Goal: Information Seeking & Learning: Learn about a topic

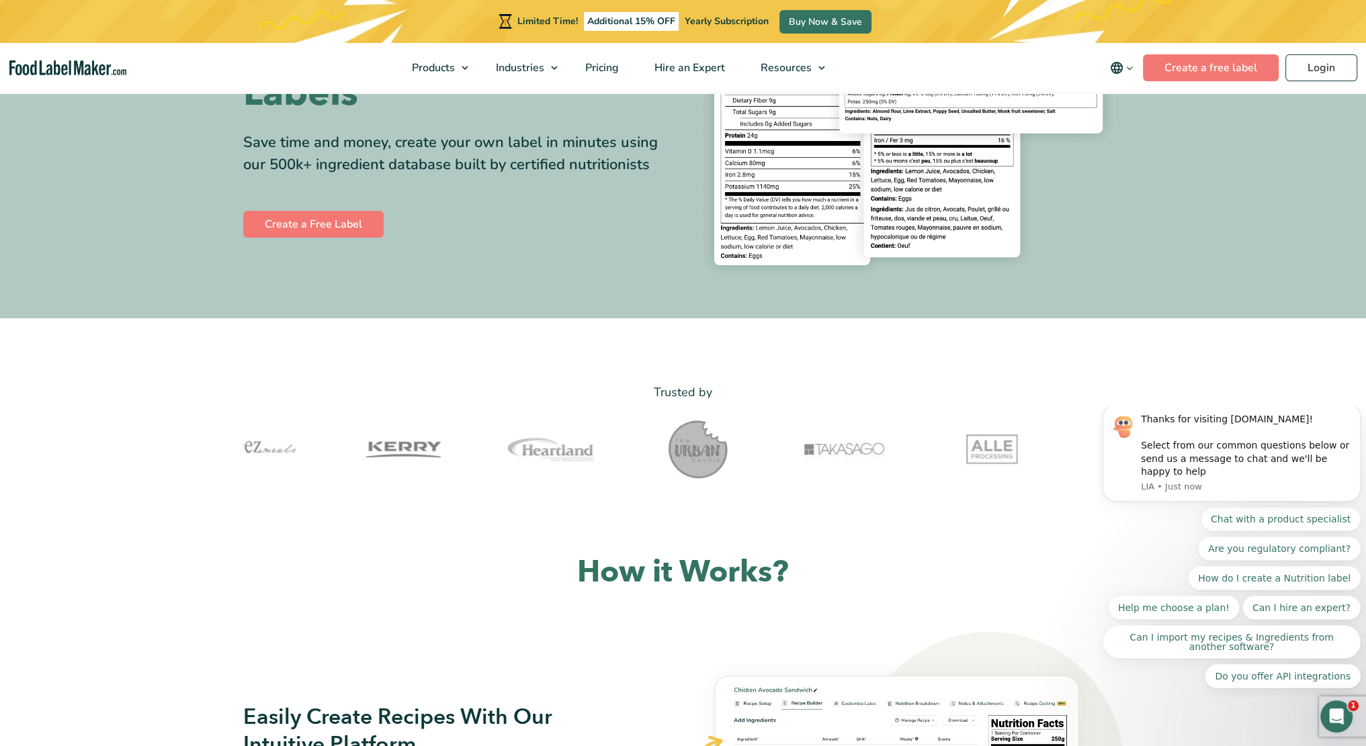
scroll to position [161, 0]
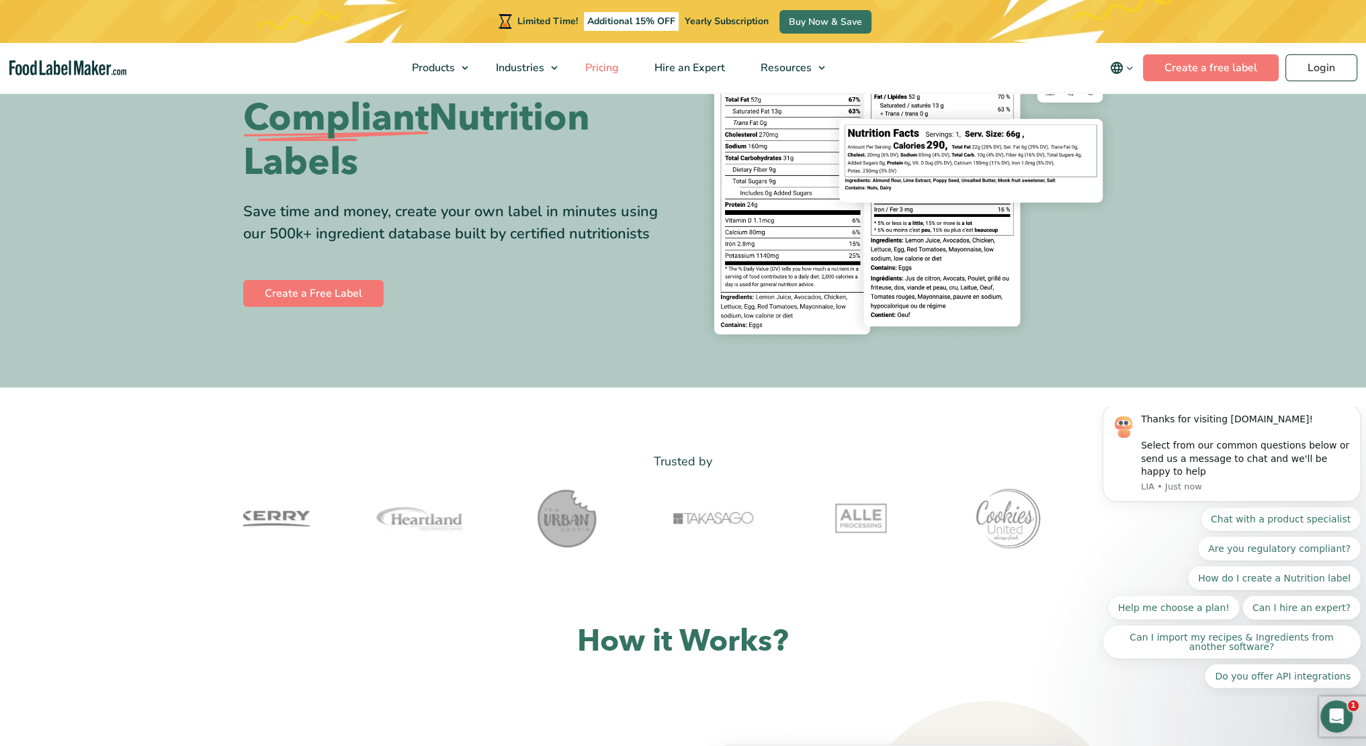
click at [594, 69] on span "Pricing" at bounding box center [600, 67] width 39 height 15
